Goal: Use online tool/utility: Utilize a website feature to perform a specific function

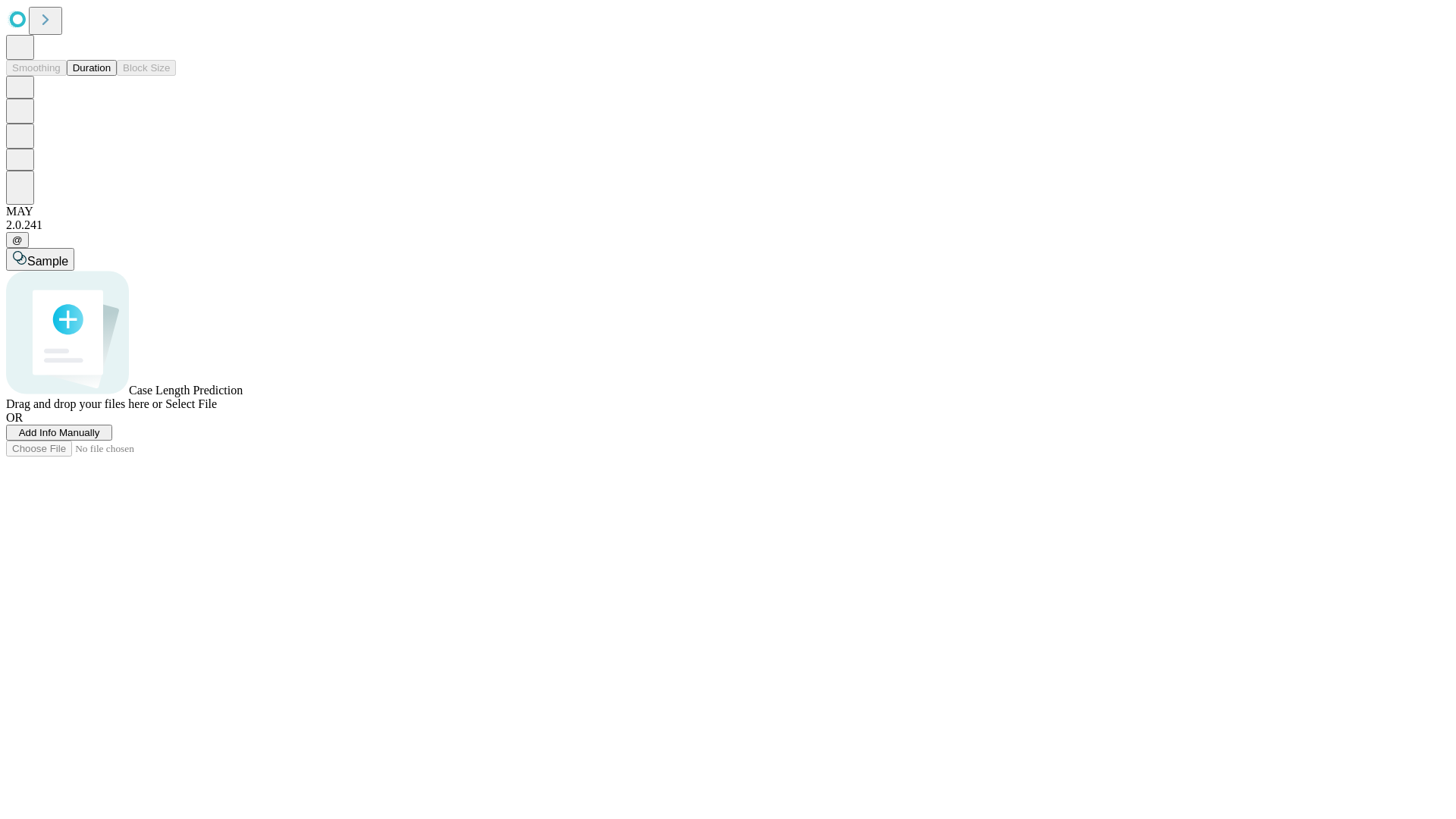
click at [111, 76] on button "Duration" at bounding box center [92, 67] width 50 height 16
click at [217, 410] on span "Select File" at bounding box center [191, 403] width 52 height 12
